Goal: Obtain resource: Download file/media

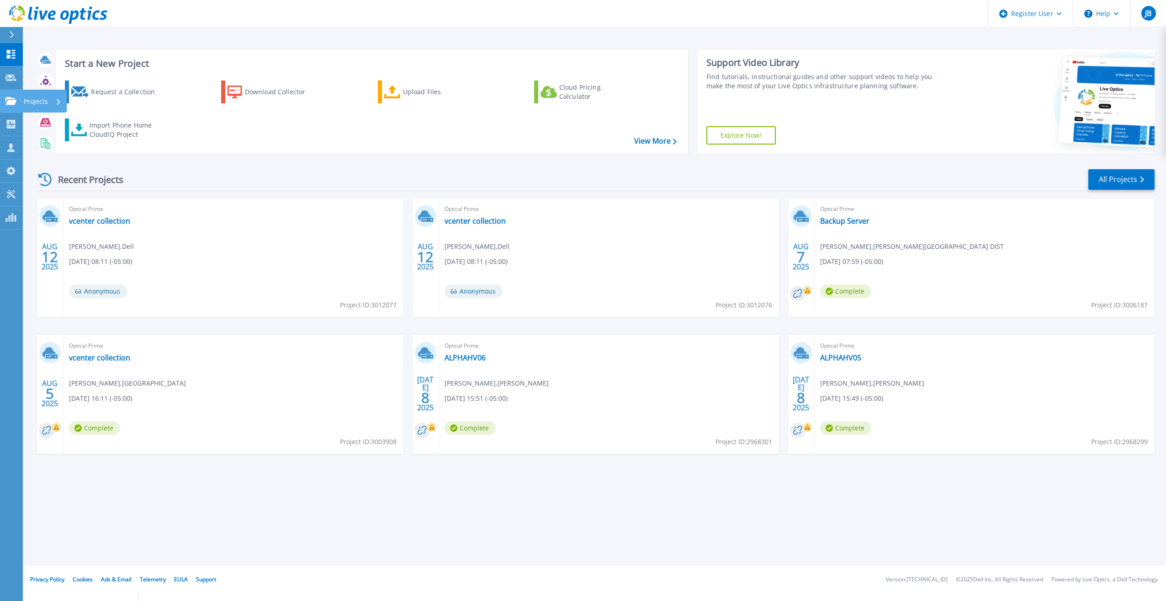
drag, startPoint x: 11, startPoint y: 100, endPoint x: 14, endPoint y: 104, distance: 4.7
click at [11, 100] on icon at bounding box center [10, 101] width 11 height 8
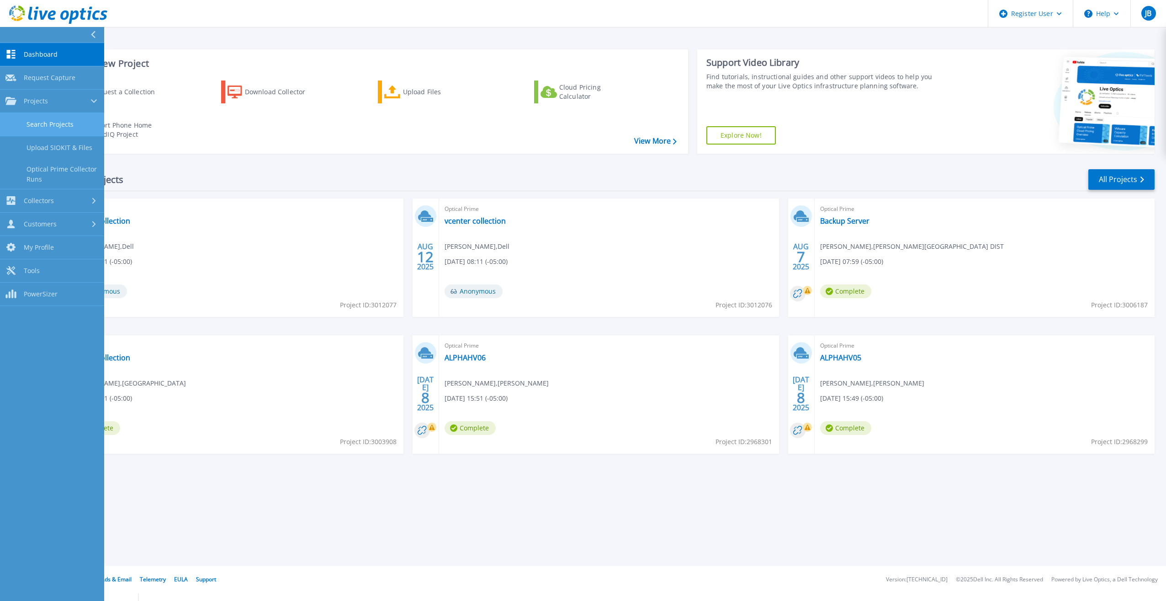
click at [29, 125] on link "Search Projects" at bounding box center [52, 124] width 104 height 23
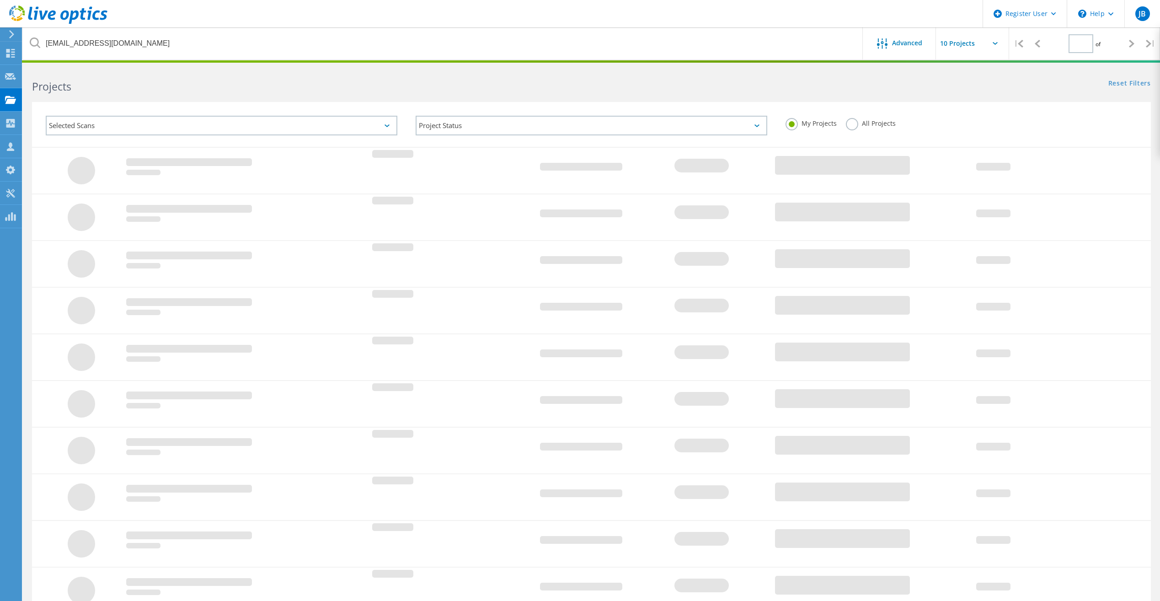
type input "1"
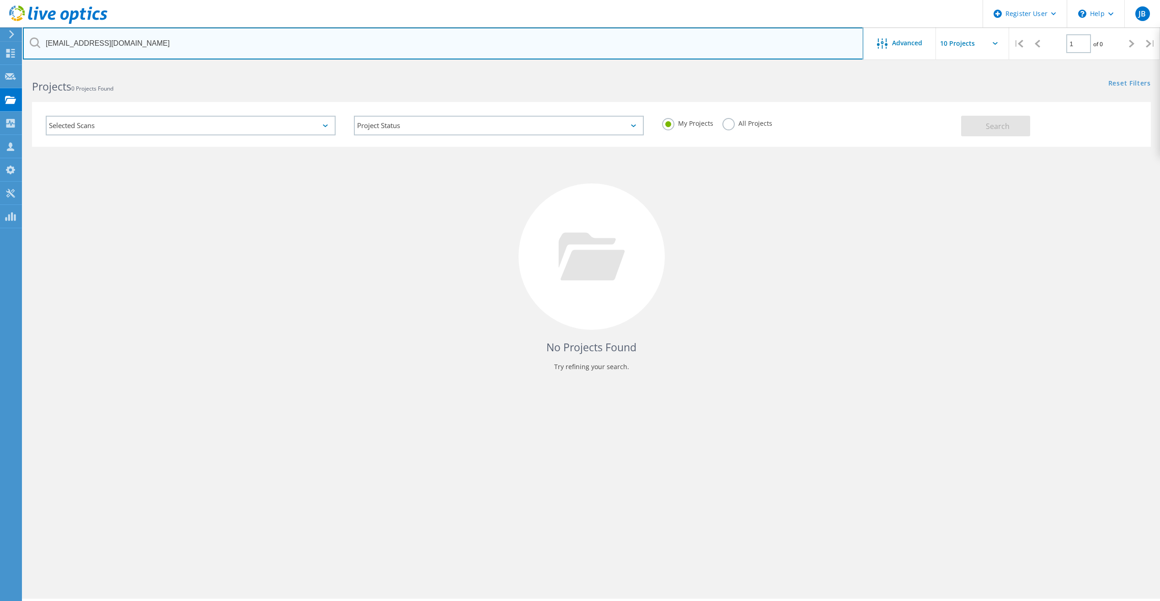
drag, startPoint x: 145, startPoint y: 45, endPoint x: -2, endPoint y: 37, distance: 147.4
click at [0, 37] on html "Register User \n Help Explore Helpful Articles Contact Support JB Dell User [PE…" at bounding box center [580, 347] width 1160 height 694
paste input "[EMAIL_ADDRESS][DOMAIN_NAME]"
type input "[EMAIL_ADDRESS][DOMAIN_NAME]"
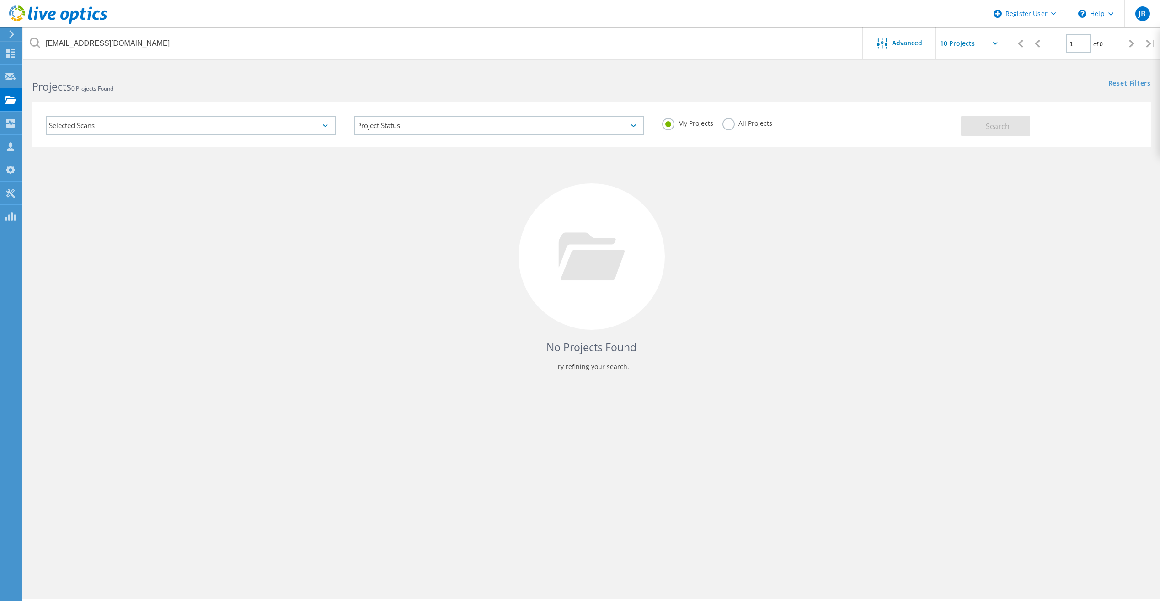
click at [722, 124] on label "All Projects" at bounding box center [747, 122] width 50 height 9
click at [0, 0] on input "All Projects" at bounding box center [0, 0] width 0 height 0
click at [989, 133] on button "Search" at bounding box center [995, 126] width 69 height 21
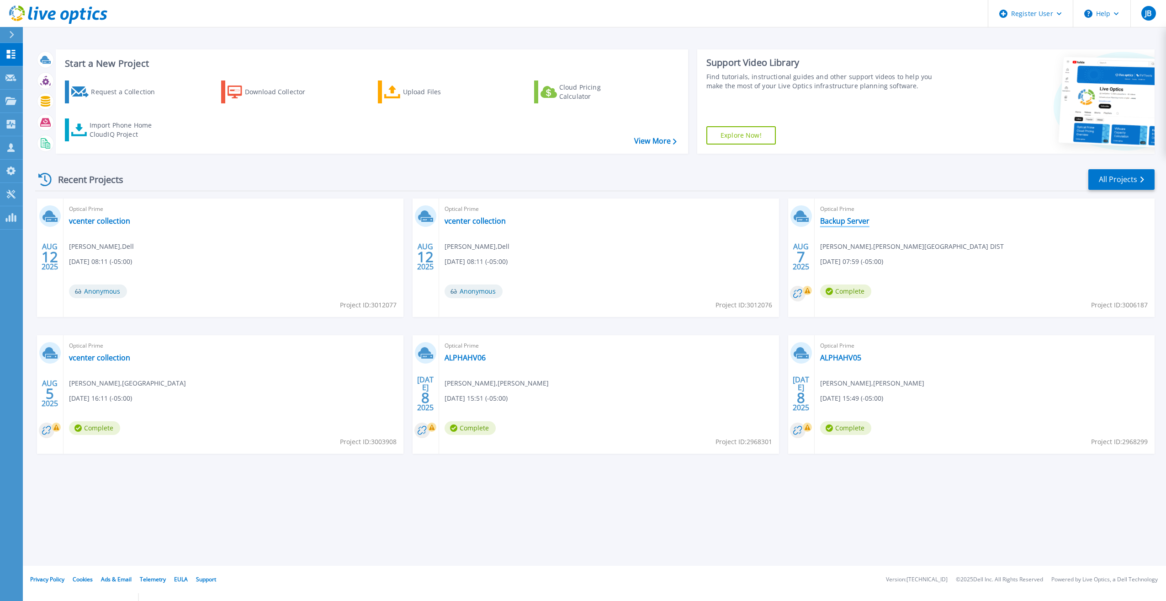
click at [841, 221] on link "Backup Server" at bounding box center [844, 220] width 49 height 9
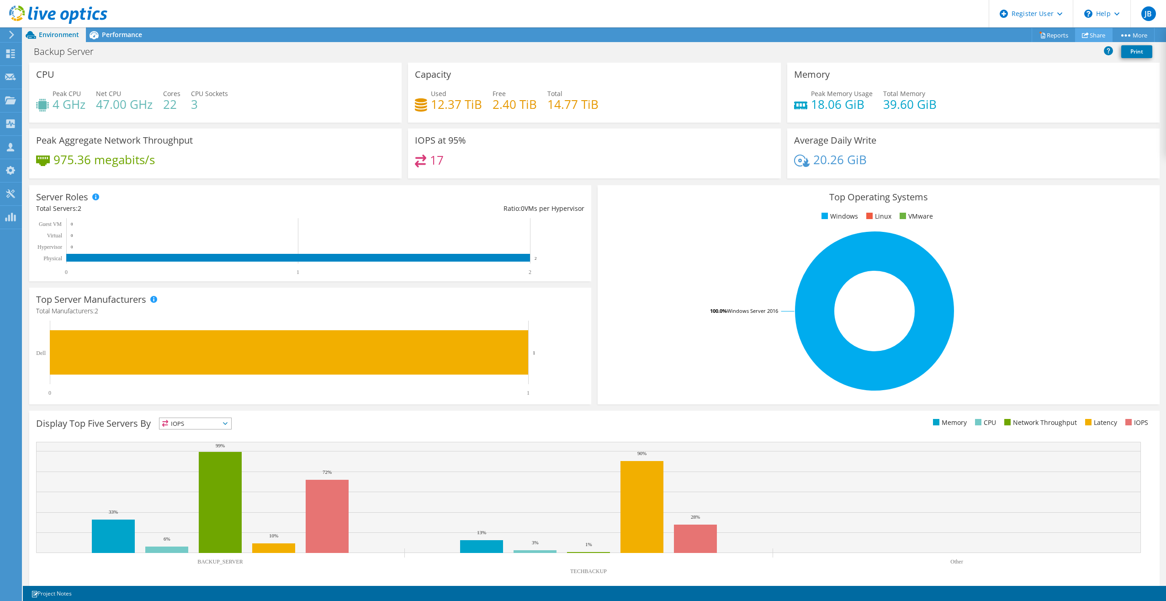
click at [1082, 37] on use at bounding box center [1085, 35] width 7 height 6
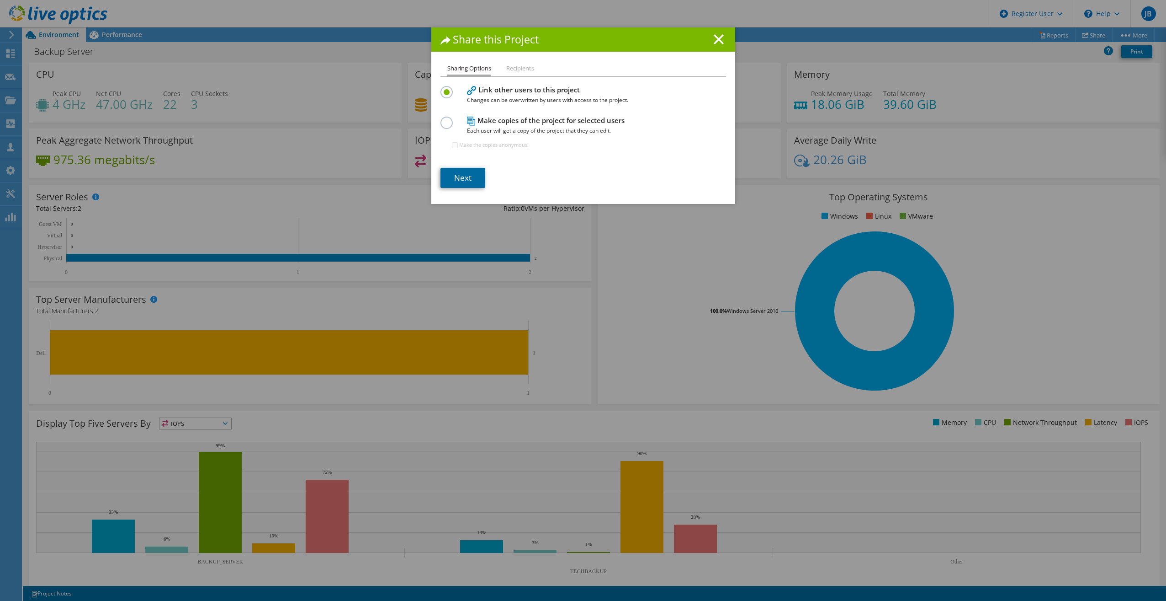
click at [452, 185] on link "Next" at bounding box center [463, 178] width 45 height 20
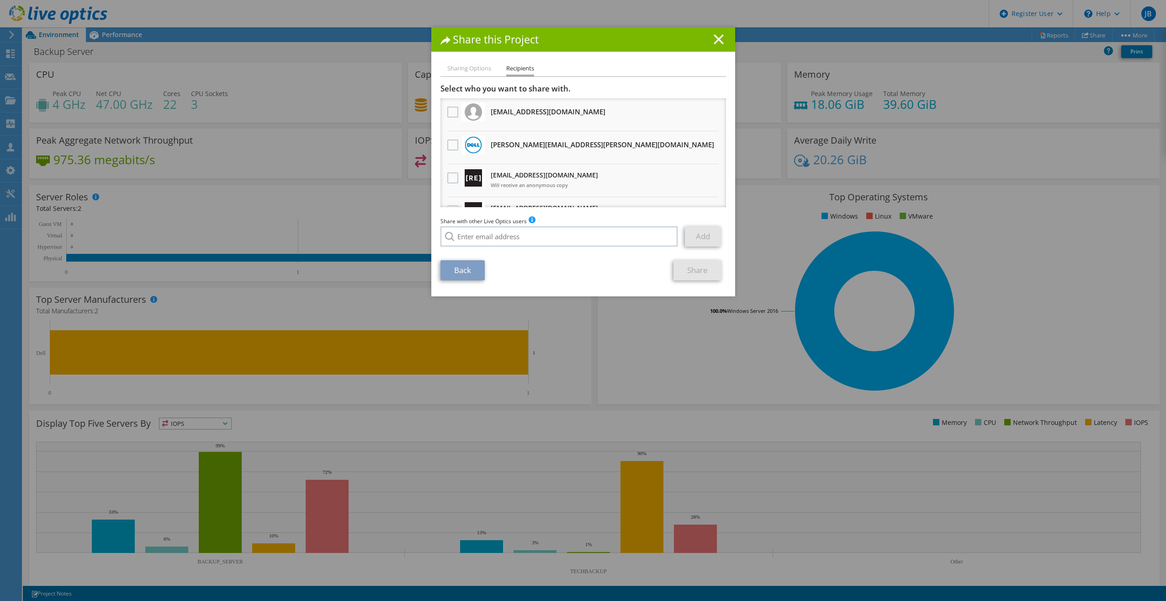
click at [717, 37] on line at bounding box center [718, 39] width 9 height 9
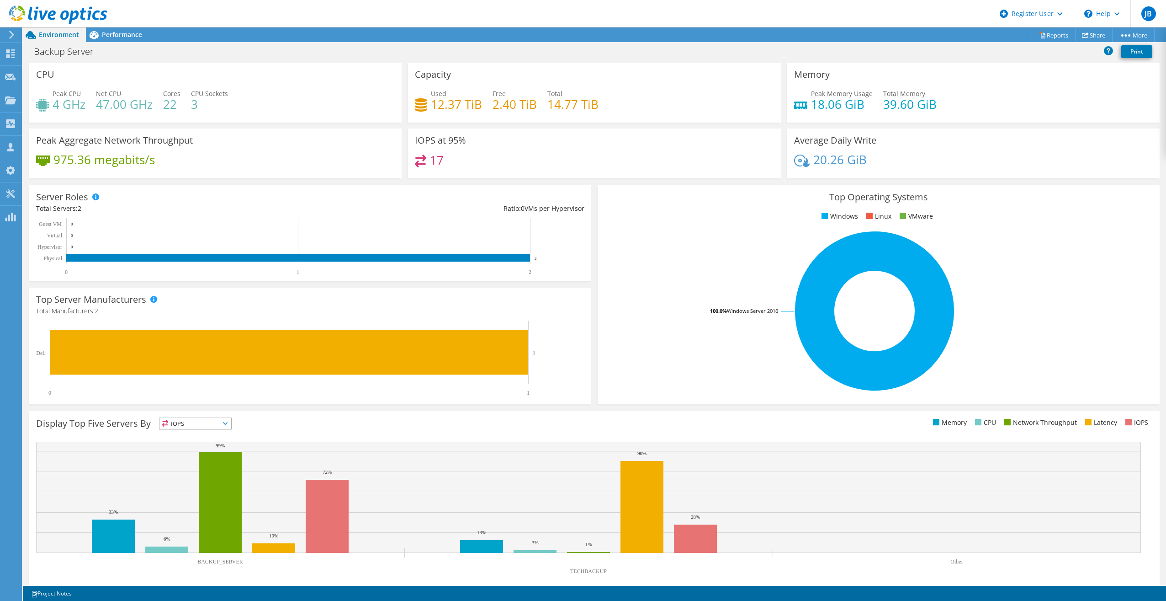
click at [628, 44] on div "Backup Server Print" at bounding box center [595, 51] width 1144 height 17
drag, startPoint x: 822, startPoint y: 46, endPoint x: 814, endPoint y: 75, distance: 30.7
click at [822, 46] on div "Backup Server Print" at bounding box center [595, 51] width 1144 height 17
click at [420, 56] on div "Backup Server Print" at bounding box center [595, 51] width 1144 height 17
click at [1097, 36] on link "Share" at bounding box center [1093, 35] width 37 height 14
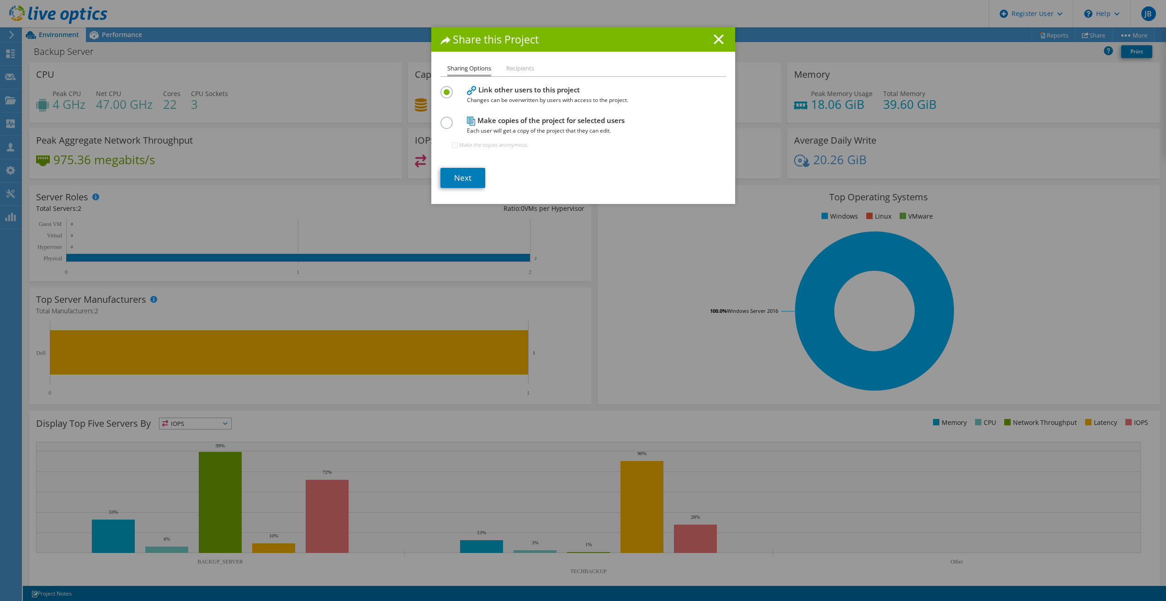
click at [715, 37] on icon at bounding box center [719, 39] width 10 height 10
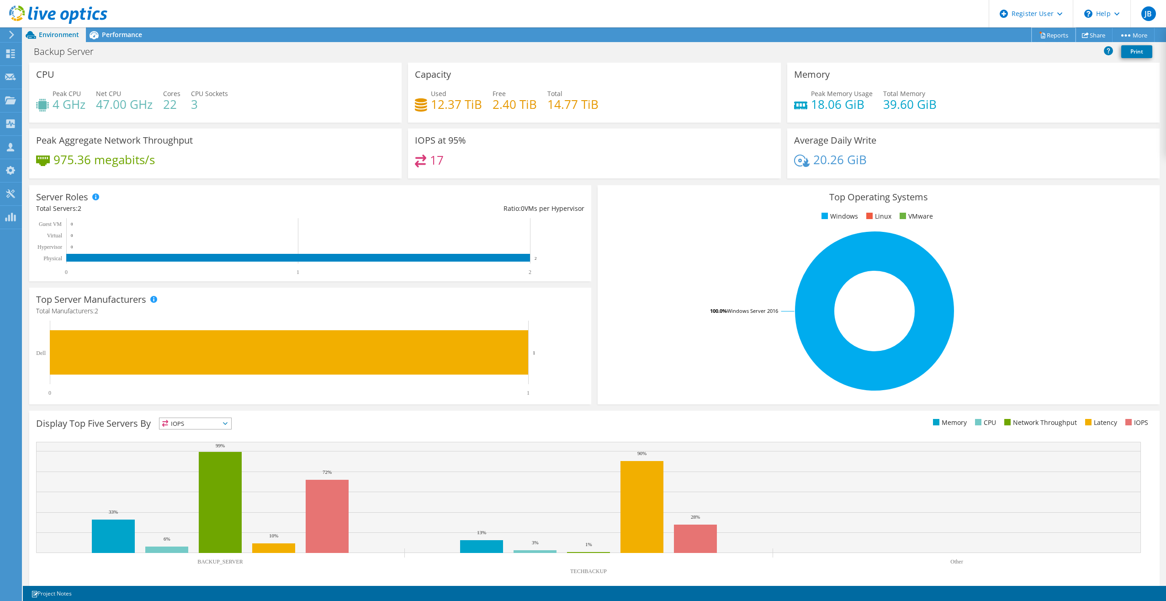
click at [1056, 36] on link "Reports" at bounding box center [1054, 35] width 44 height 14
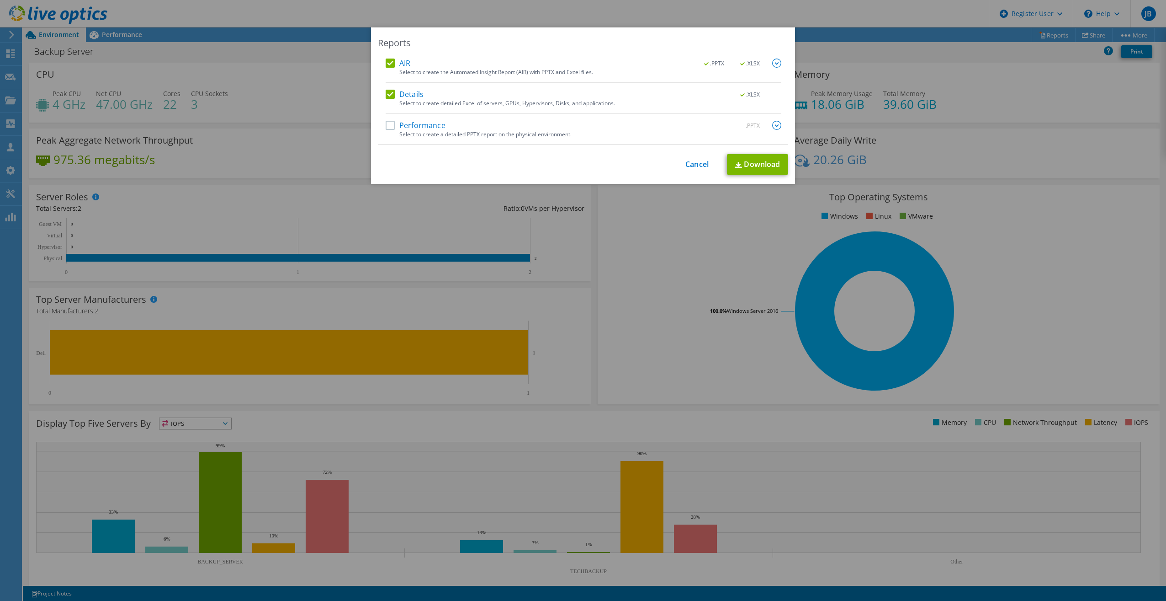
click at [392, 127] on label "Performance" at bounding box center [416, 125] width 60 height 9
click at [0, 0] on input "Performance" at bounding box center [0, 0] width 0 height 0
click at [750, 166] on link "Download" at bounding box center [757, 164] width 61 height 21
click at [1111, 129] on div "Reports AIR .PPTX .XLSX Select to create the Automated Insight Report (AIR) wit…" at bounding box center [583, 300] width 1166 height 546
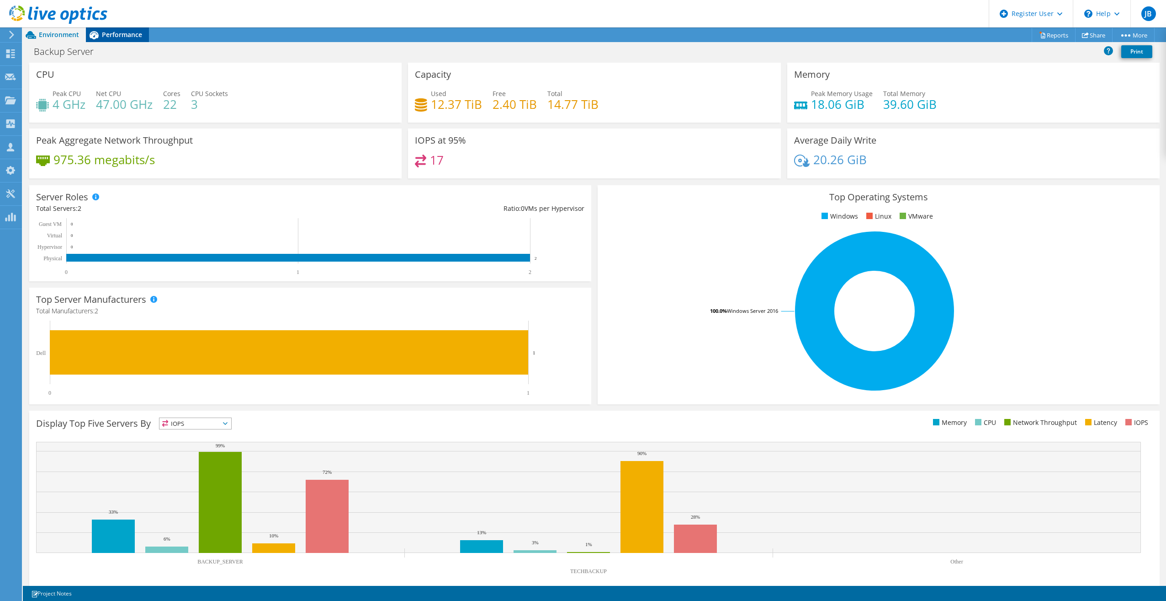
click at [126, 33] on span "Performance" at bounding box center [122, 34] width 40 height 9
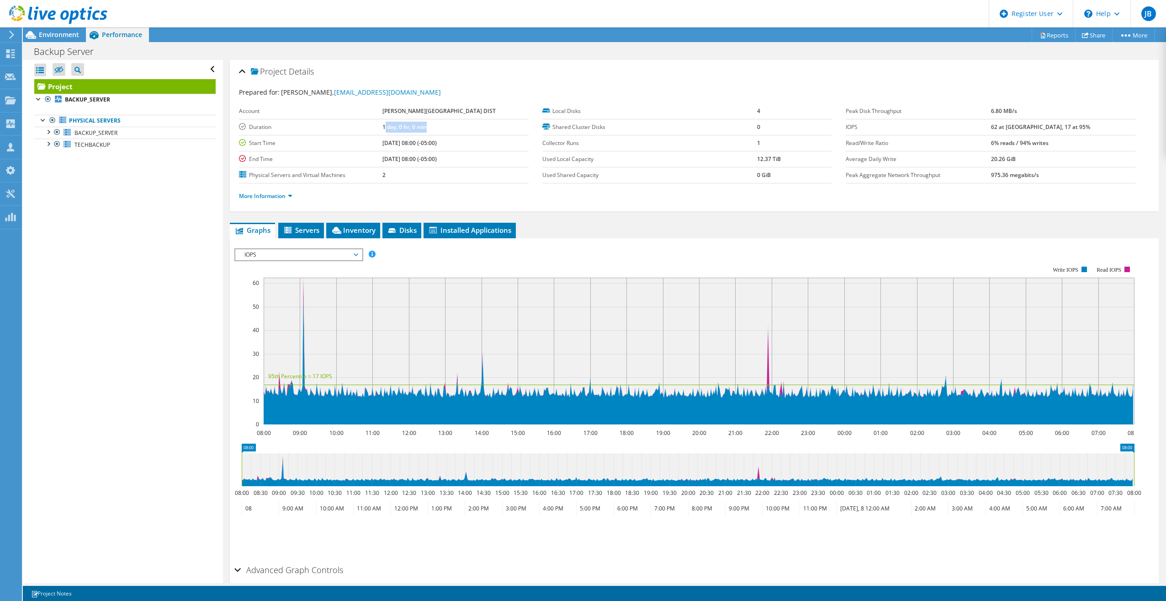
drag, startPoint x: 405, startPoint y: 127, endPoint x: 461, endPoint y: 126, distance: 55.3
click at [461, 126] on td "1 day, 0 hr, 0 min" at bounding box center [456, 127] width 146 height 16
drag, startPoint x: 461, startPoint y: 126, endPoint x: 450, endPoint y: 147, distance: 23.5
click at [450, 147] on td "08/07/2025, 08:00 (-05:00)" at bounding box center [456, 143] width 146 height 16
click at [43, 121] on div at bounding box center [43, 119] width 9 height 9
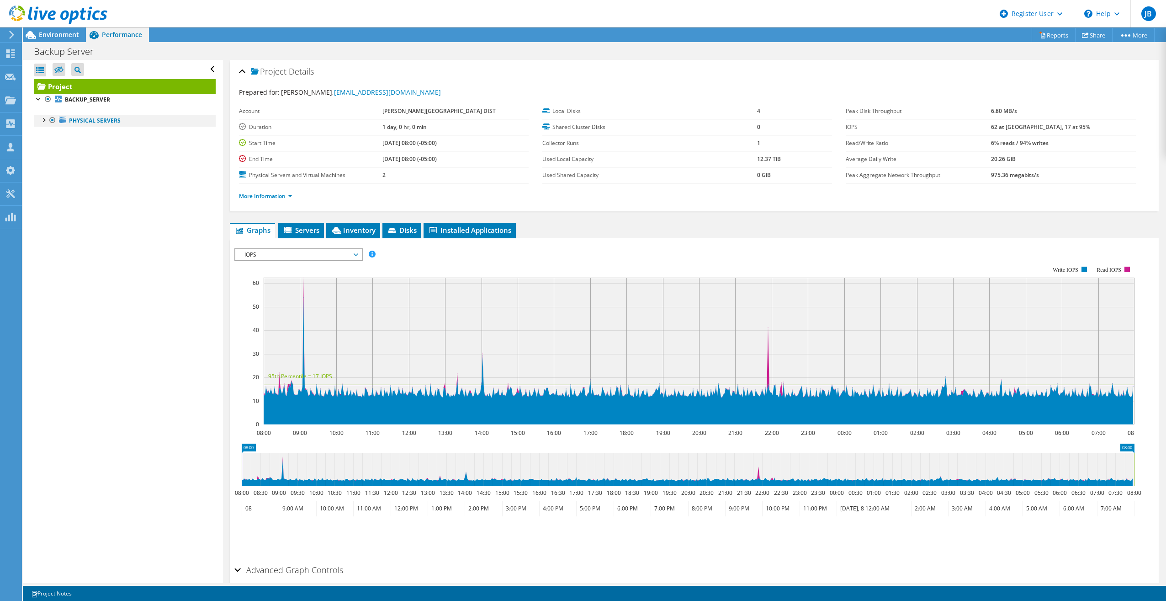
click at [43, 119] on div at bounding box center [43, 119] width 9 height 9
click at [50, 130] on div at bounding box center [47, 131] width 9 height 9
click at [47, 131] on div at bounding box center [47, 131] width 9 height 9
click at [47, 141] on div at bounding box center [47, 142] width 9 height 9
click at [48, 144] on div at bounding box center [47, 142] width 9 height 9
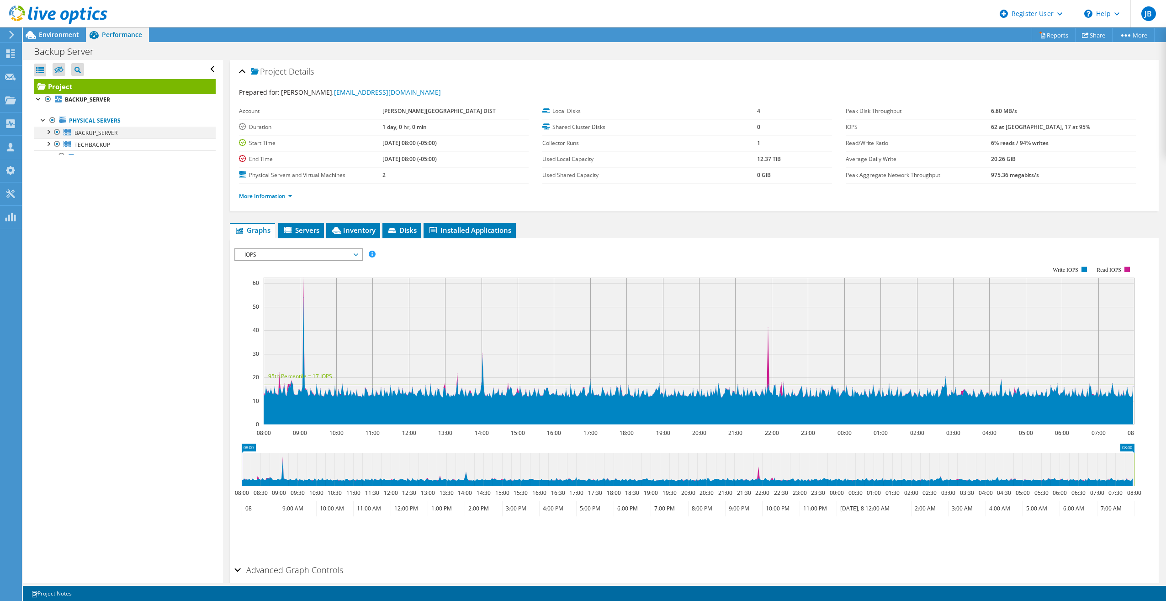
click at [48, 130] on div at bounding box center [47, 131] width 9 height 9
click at [42, 118] on div at bounding box center [43, 119] width 9 height 9
click at [38, 97] on div at bounding box center [38, 98] width 9 height 9
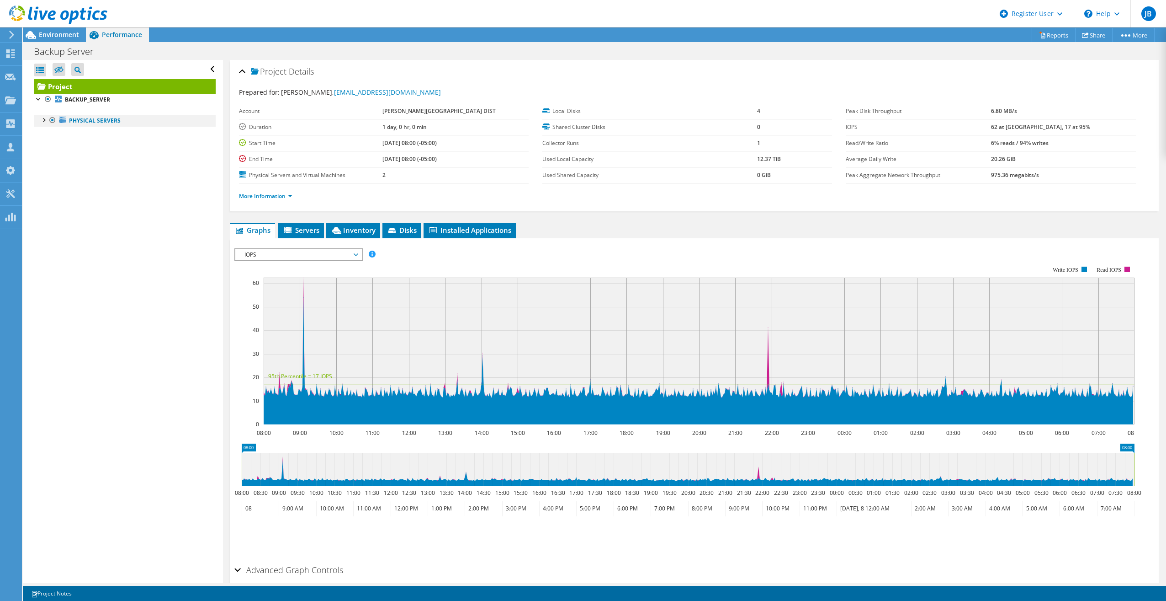
click at [44, 120] on div at bounding box center [43, 119] width 9 height 9
click at [47, 130] on div at bounding box center [47, 131] width 9 height 9
click at [61, 36] on span "Environment" at bounding box center [59, 34] width 40 height 9
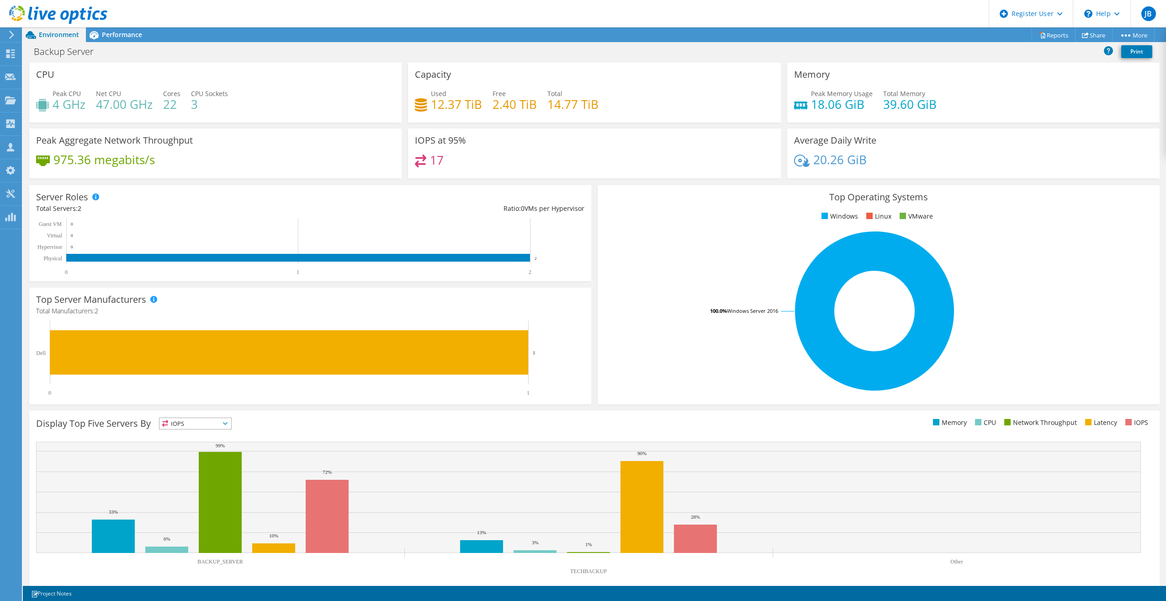
click at [595, 334] on div "Top Operating Systems Windows Linux VMware 100.0% Windows Server 2016" at bounding box center [879, 294] width 569 height 225
click at [112, 38] on span "Performance" at bounding box center [122, 34] width 40 height 9
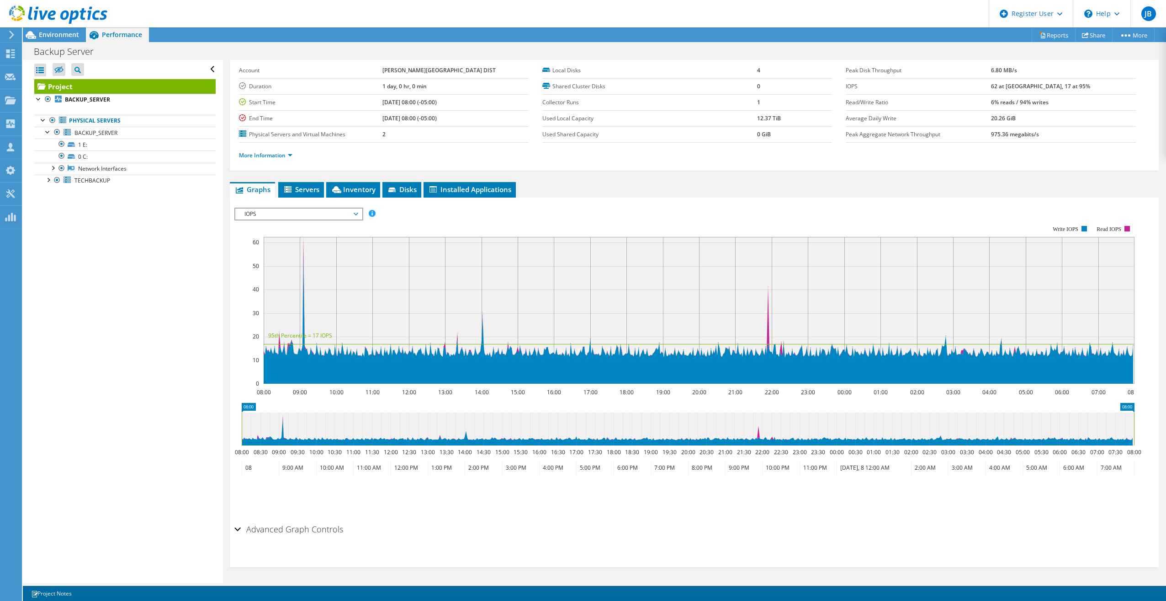
click at [159, 253] on div "Open All Close All Hide Excluded Nodes Project Tree Filter" at bounding box center [123, 321] width 200 height 523
click at [315, 184] on li "Servers" at bounding box center [301, 190] width 46 height 16
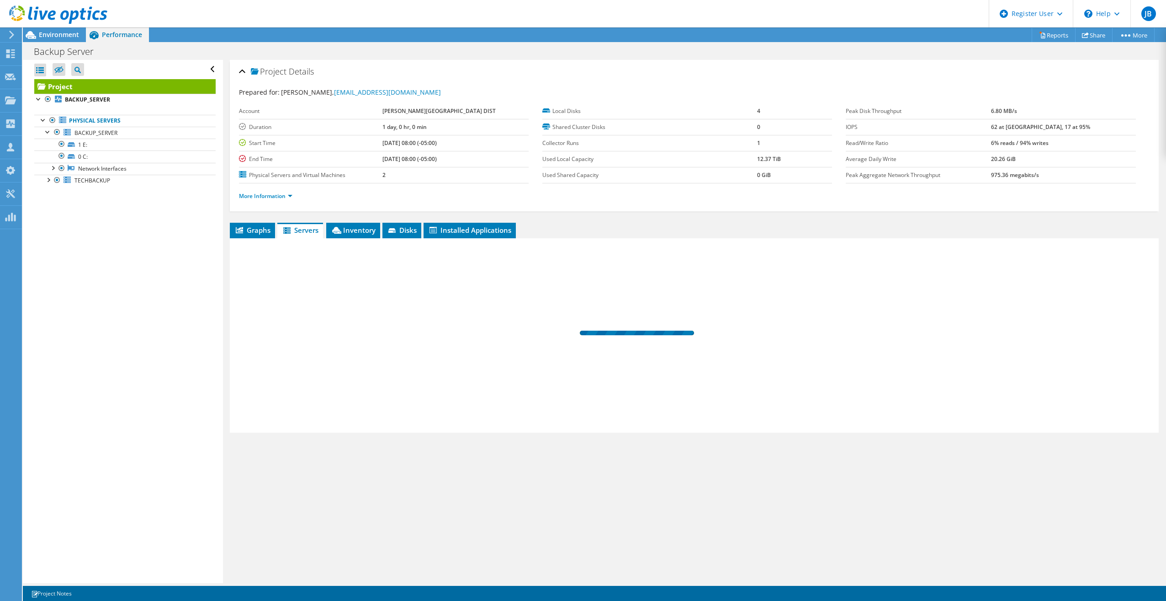
scroll to position [0, 0]
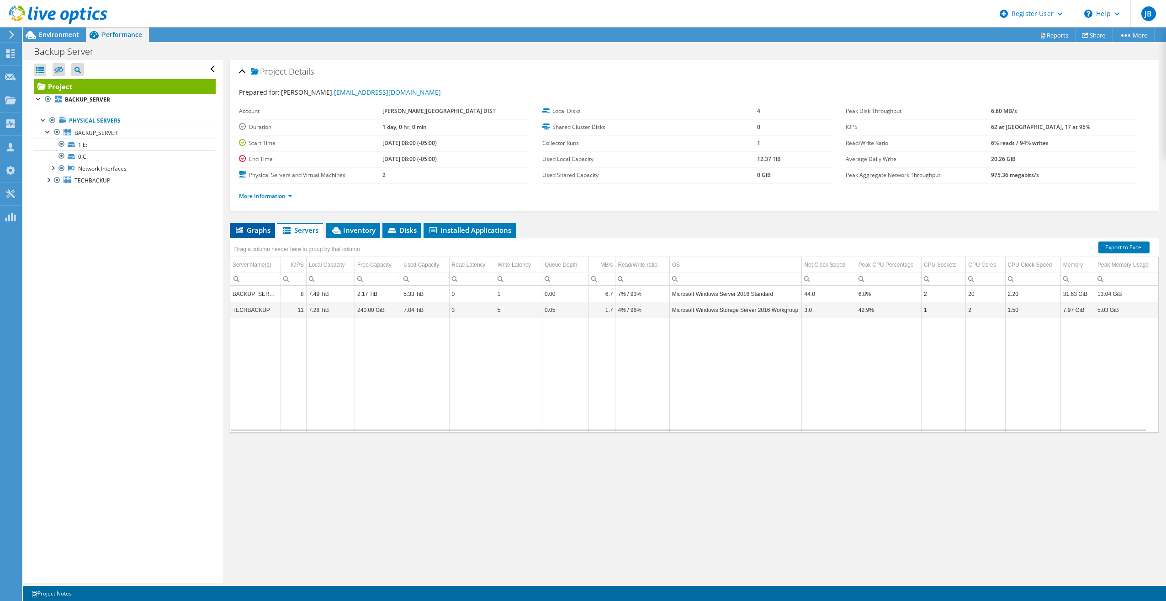
click at [261, 231] on span "Graphs" at bounding box center [252, 229] width 36 height 9
